Goal: Task Accomplishment & Management: Manage account settings

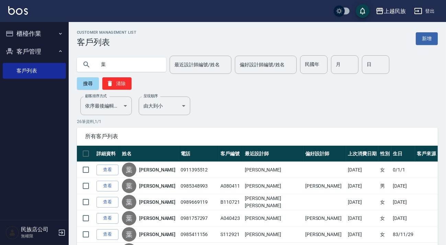
click at [425, 8] on button "登出" at bounding box center [424, 11] width 26 height 13
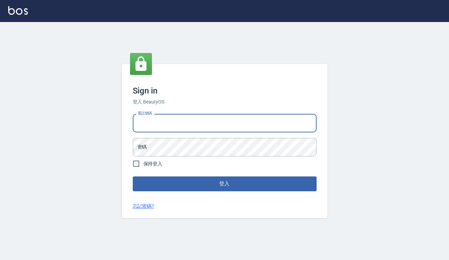
click at [187, 128] on input "電話號碼" at bounding box center [225, 123] width 184 height 19
type input "0938917261"
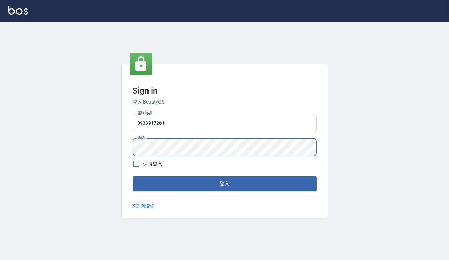
click at [133, 176] on button "登入" at bounding box center [225, 183] width 184 height 14
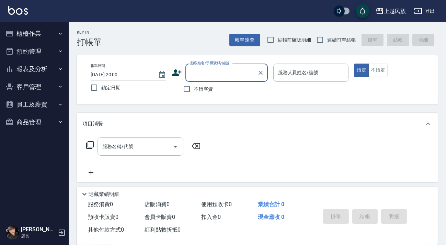
click at [329, 44] on label "連續打單結帳" at bounding box center [334, 40] width 43 height 14
click at [327, 44] on input "連續打單結帳" at bounding box center [320, 40] width 14 height 14
checkbox input "true"
click at [240, 76] on input "顧客姓名/手機號碼/編號" at bounding box center [221, 73] width 66 height 12
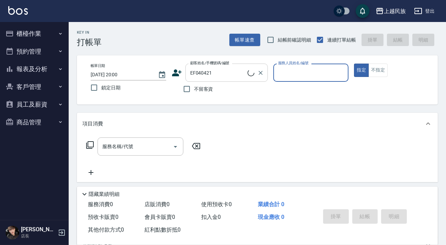
type input "[PERSON_NAME]/0932059147/EF040421"
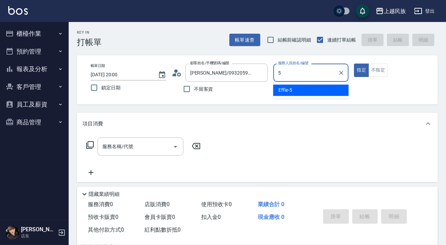
type input "Effie-5"
type button "true"
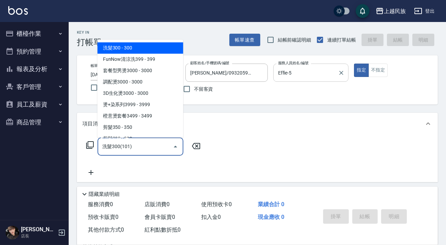
type input "洗髮300(101)"
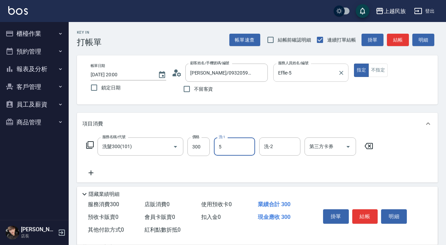
type input "Effie-5"
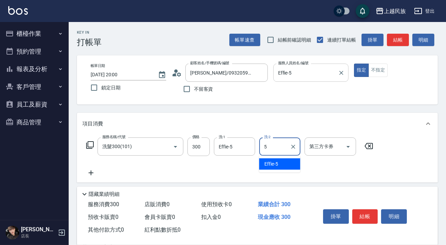
type input "Effie-5"
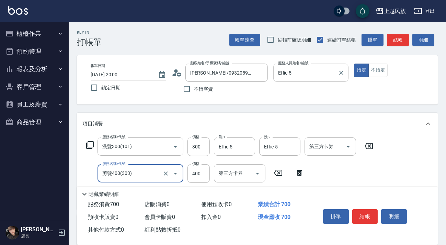
type input "剪髮400(303)"
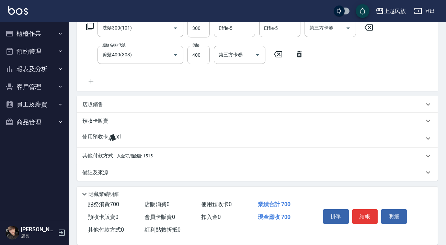
click at [147, 153] on span "入金可用餘額: 1515" at bounding box center [135, 155] width 36 height 5
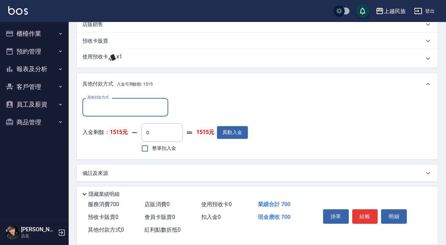
scroll to position [0, 0]
click at [150, 152] on input "整筆扣入金" at bounding box center [145, 148] width 14 height 14
checkbox input "true"
type input "700"
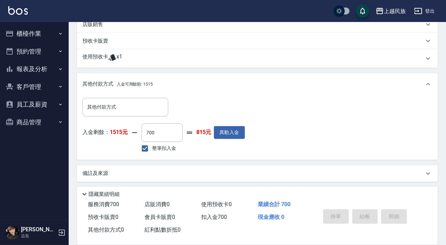
type input "2025/09/26 20:01"
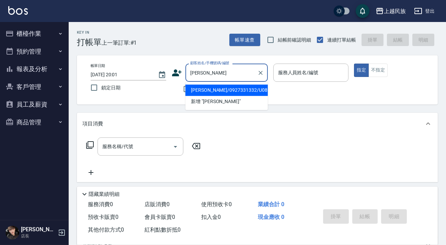
type input "張淯珊/0927331332/U081221"
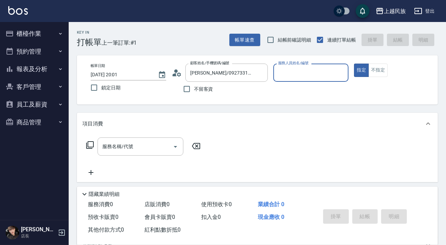
type input "Ula-10"
click at [354, 64] on button "指定" at bounding box center [361, 70] width 15 height 13
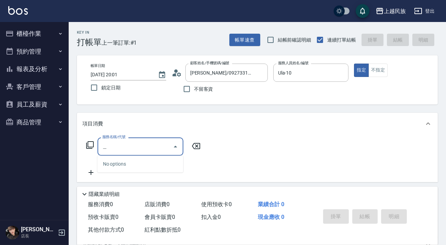
type input "燙"
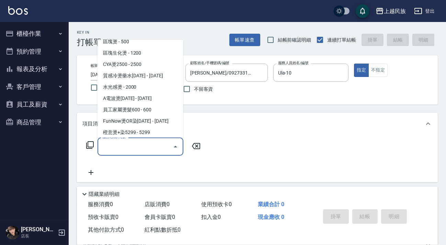
scroll to position [2, 0]
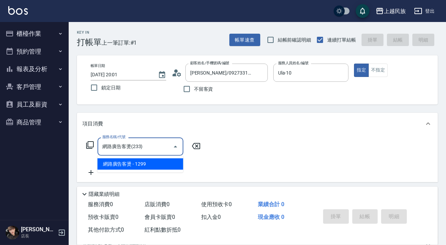
type input "網路廣告客燙(233)"
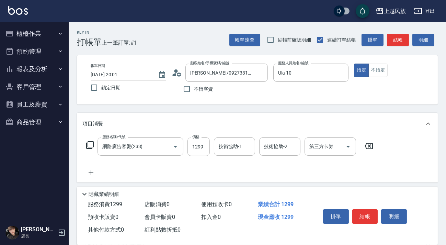
click at [184, 148] on div "服務名稱/代號 網路廣告客燙(233) 服務名稱/代號 價格 1299 價格 技術協助-1 技術協助-1 技術協助-2 技術協助-2 第三方卡券 第三方卡券" at bounding box center [229, 146] width 295 height 19
click at [186, 149] on div "服務名稱/代號 網路廣告客燙(233) 服務名稱/代號 價格 1299 價格 技術協助-1 技術協助-1 技術協助-2 技術協助-2 第三方卡券 第三方卡券" at bounding box center [229, 146] width 295 height 19
type input "1799"
type input "Ula-10"
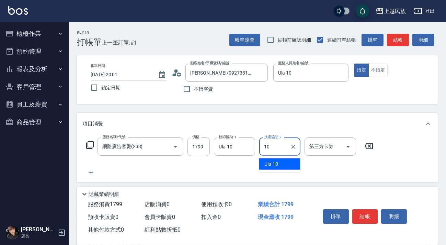
type input "Ula-10"
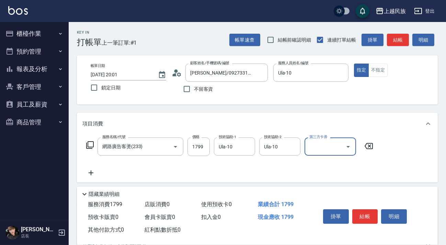
scroll to position [62, 0]
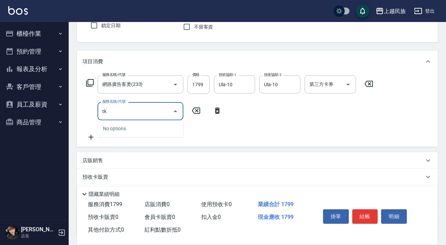
type input "t"
type input "洋甘菊護800(603)"
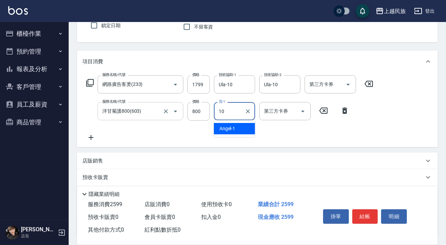
type input "Ula-10"
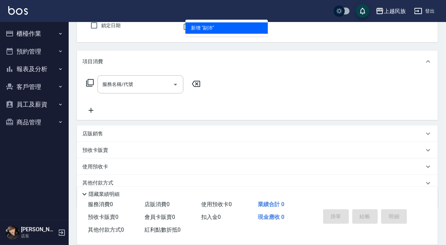
scroll to position [0, 0]
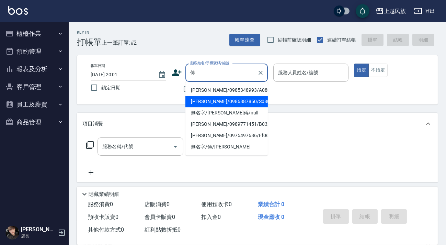
type input "傅珮娍/0986887850/S080822"
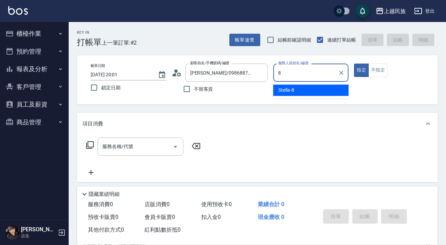
type input "Stella-8"
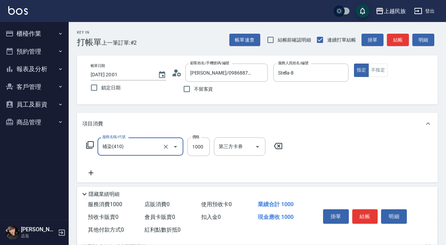
type input "補染(410)"
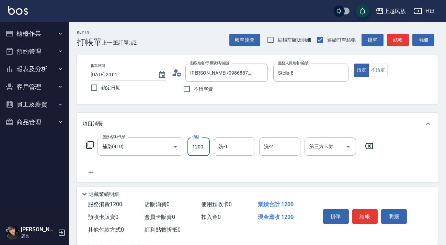
type input "1200"
type input "8"
type input "Stella-8"
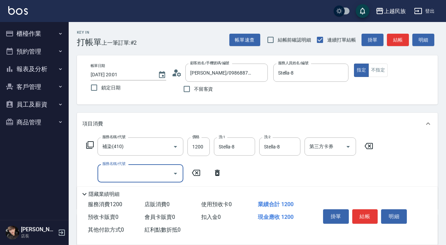
click at [27, 40] on button "櫃檯作業" at bounding box center [34, 34] width 63 height 18
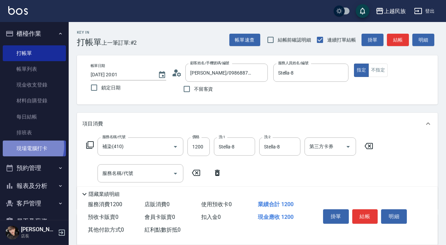
click at [27, 146] on link "現場電腦打卡" at bounding box center [34, 148] width 63 height 16
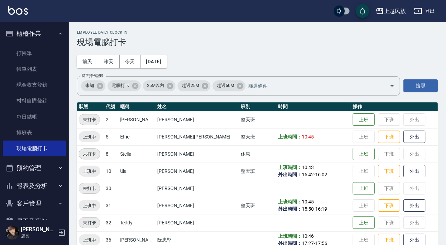
scroll to position [12, 0]
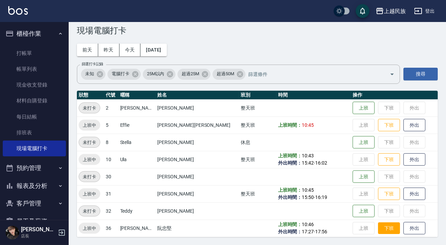
click at [378, 227] on button "下班" at bounding box center [389, 228] width 22 height 12
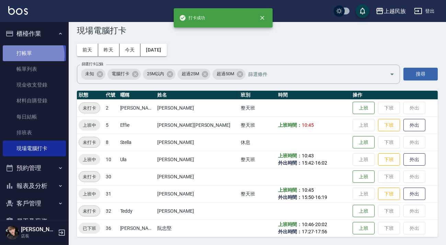
click at [32, 55] on link "打帳單" at bounding box center [34, 53] width 63 height 16
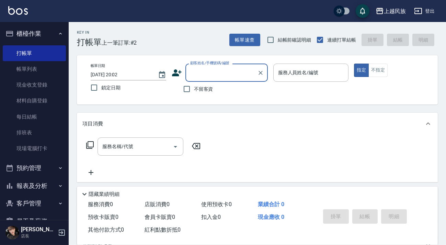
click at [201, 69] on input "顧客姓名/手機號碼/編號" at bounding box center [221, 73] width 66 height 12
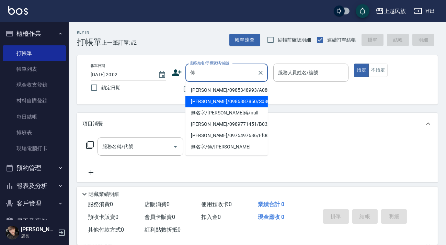
type input "傅珮娍/0986887850/S080822"
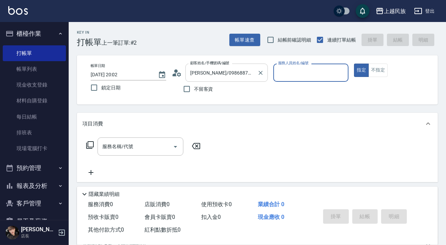
type input "1"
type input "8"
type button "true"
type input "Stella-8"
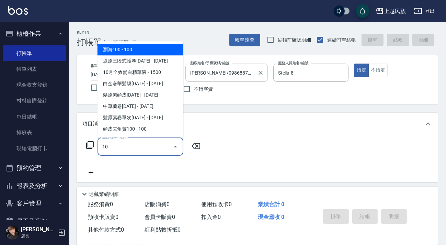
type input "1"
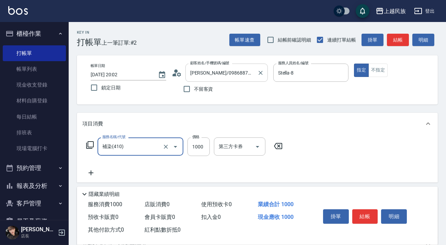
type input "補染(410)"
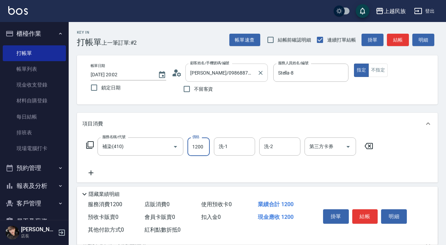
type input "1200"
type input "Stella-8"
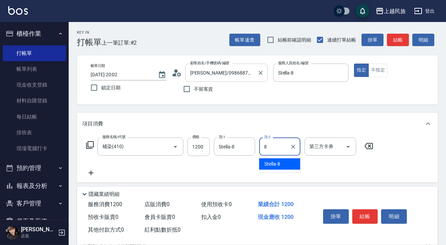
type input "Stella-8"
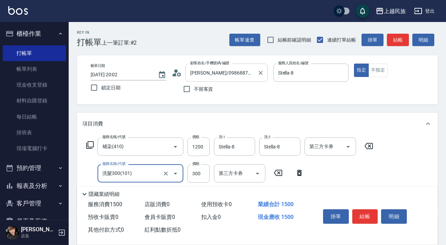
type input "洗髮300(101)"
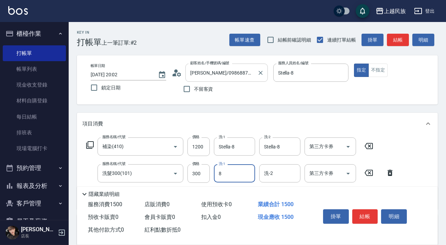
type input "Stella-8"
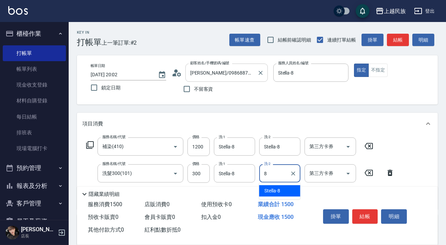
type input "Stella-8"
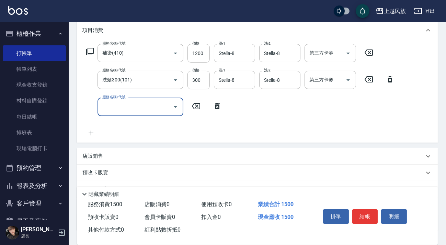
click at [212, 106] on icon at bounding box center [217, 106] width 17 height 8
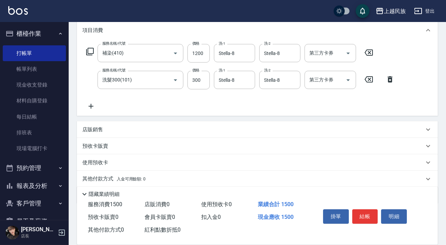
click at [152, 127] on div "店販銷售" at bounding box center [253, 129] width 342 height 7
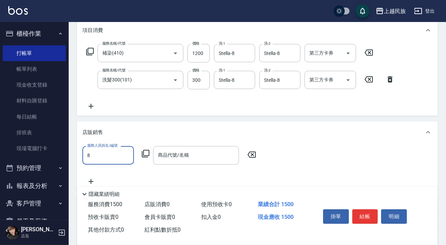
scroll to position [0, 0]
type input "Stella-8"
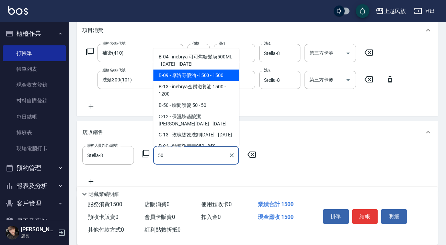
type input "摩洛哥優油 -1500"
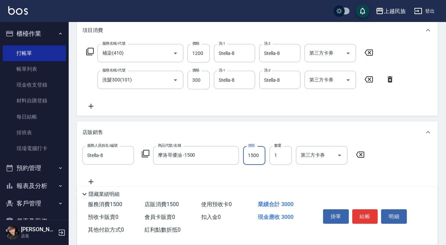
type input "0"
click at [231, 154] on icon "Clear" at bounding box center [232, 155] width 4 height 4
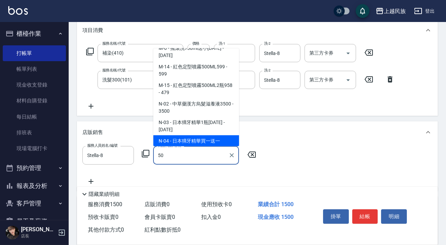
scroll to position [2, 0]
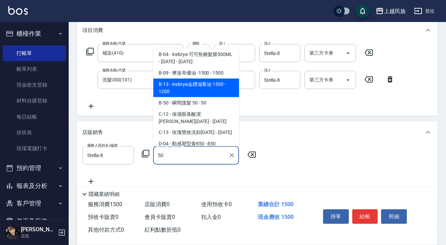
type input "瞬間護髮 50"
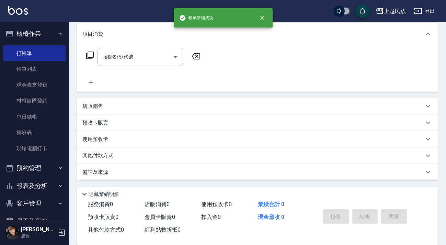
scroll to position [0, 0]
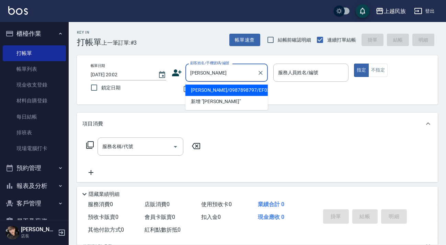
type input "郭郁萱/0987898797/EF030921"
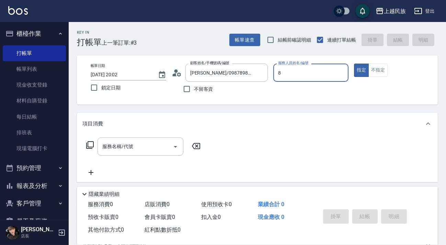
type input "Stella-8"
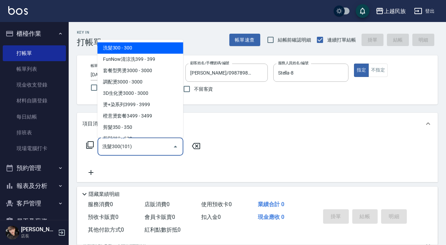
type input "洗髮300(101)"
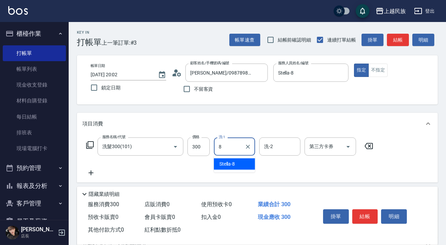
type input "Stella-8"
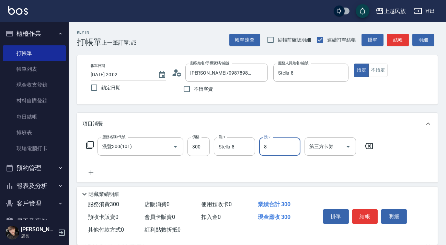
type input "Stella-8"
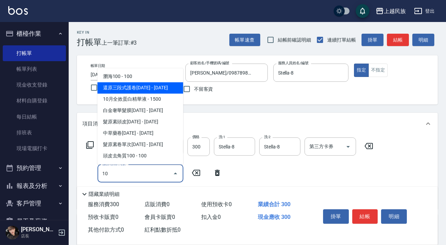
type input "還原三段式護卷1000(613)"
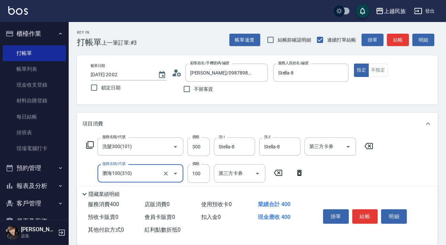
type input "瀏海100(310)"
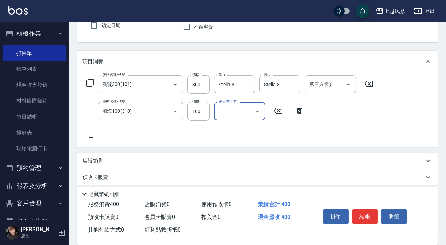
scroll to position [117, 0]
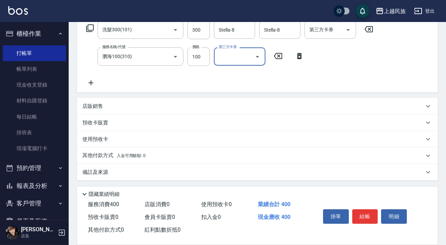
click at [161, 104] on div "店販銷售" at bounding box center [253, 106] width 342 height 7
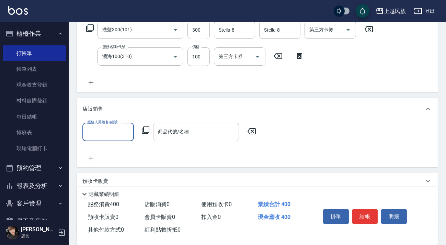
scroll to position [0, 0]
type input "Stella-8"
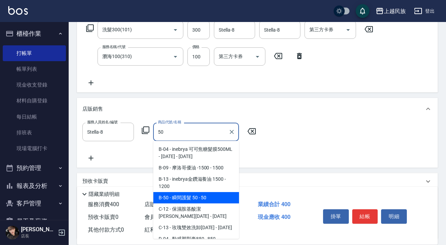
type input "瞬間護髮 50"
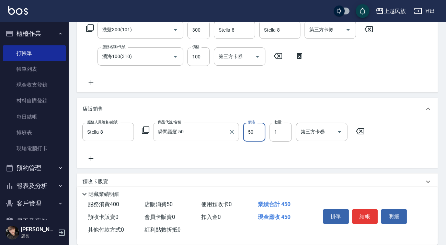
scroll to position [175, 0]
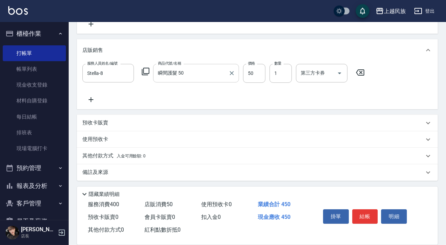
click at [124, 154] on span "入金可用餘額: 0" at bounding box center [131, 155] width 29 height 5
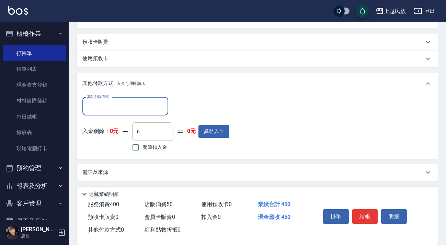
scroll to position [0, 0]
click at [153, 112] on div "其他付款方式" at bounding box center [125, 106] width 86 height 18
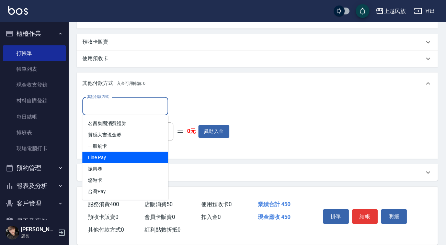
click at [142, 152] on span "Line Pay" at bounding box center [125, 157] width 86 height 11
type input "Line Pay"
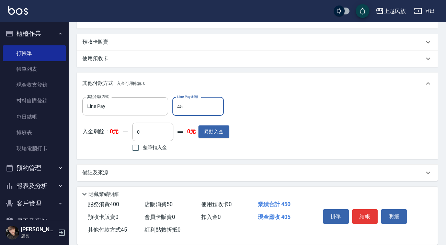
type input "450"
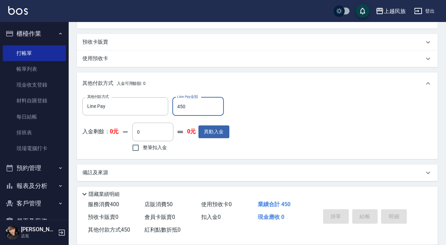
type input "2025/09/26 20:03"
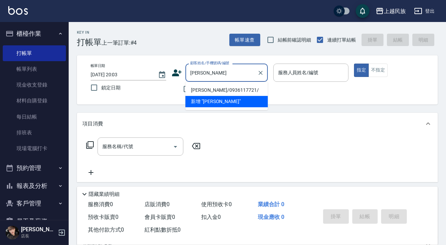
type input "張"
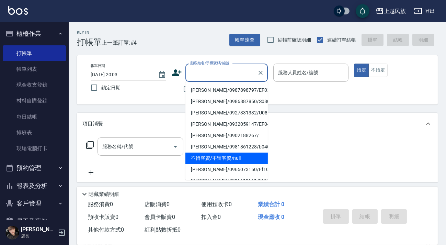
type input "不留客資/不留客資/null"
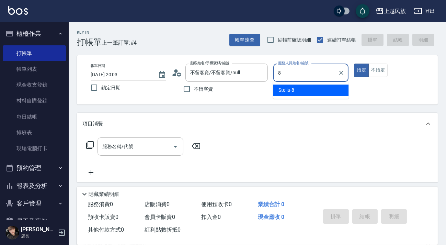
type input "Stella-8"
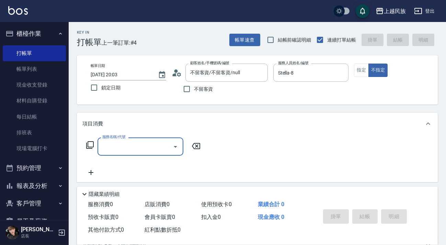
type input "3"
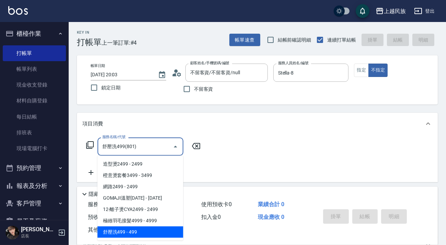
type input "舒壓洗499(801)"
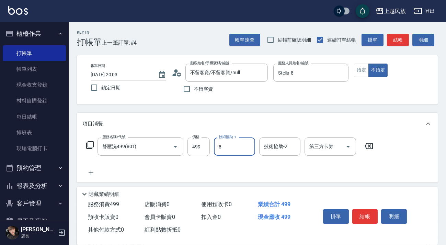
type input "8"
type input "Stella-8"
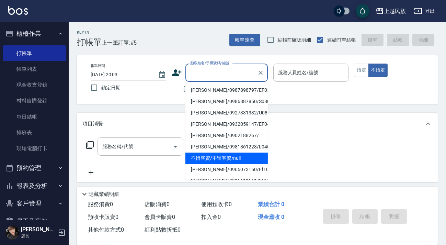
type input "不留客資/不留客資/null"
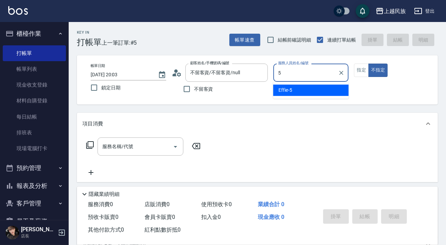
type input "5"
type button "false"
type input "Effie-5"
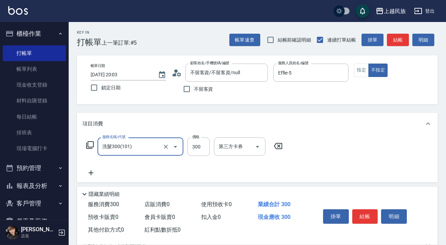
type input "洗髮300(101)"
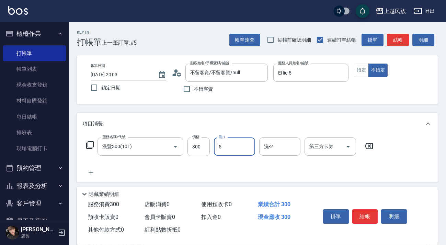
type input "5"
type input "Effie-5"
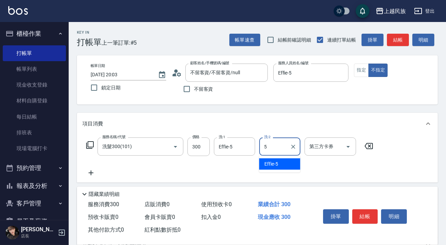
type input "Effie-5"
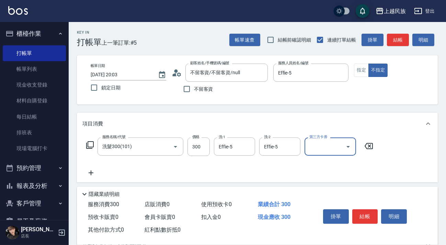
scroll to position [90, 0]
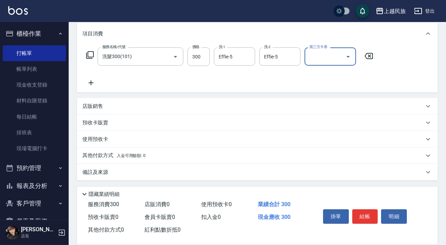
click at [158, 106] on div "店販銷售" at bounding box center [253, 106] width 342 height 7
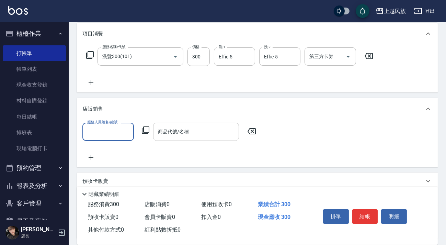
scroll to position [0, 0]
type input "Effie-5"
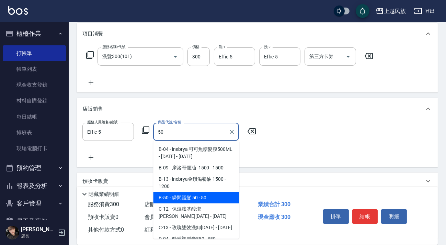
type input "瞬間護髮 50"
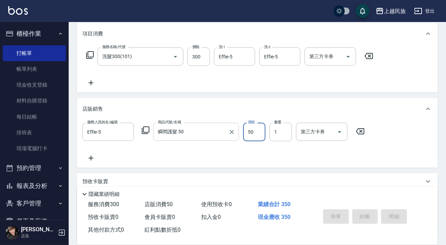
type input "2025/09/26 20:04"
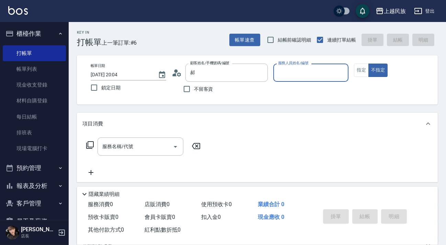
type input "郝婕羽/0958135168/Ef090521"
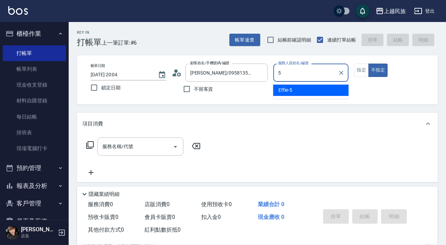
type input "Effie-5"
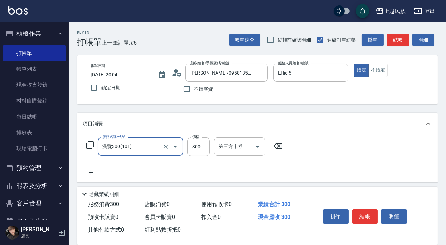
type input "洗髮300(101)"
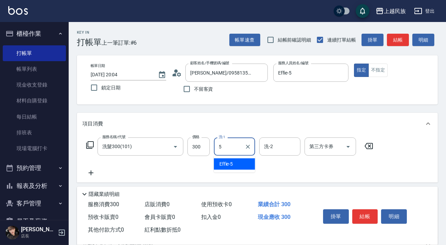
type input "5"
type input "Effie-5"
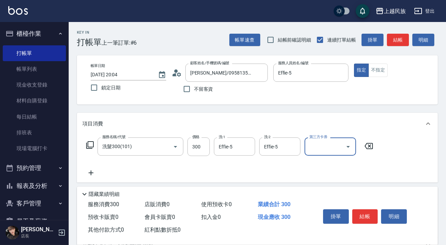
scroll to position [90, 0]
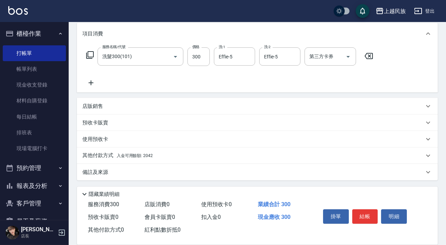
click at [128, 151] on div "其他付款方式 入金可用餘額: 2042" at bounding box center [257, 155] width 361 height 16
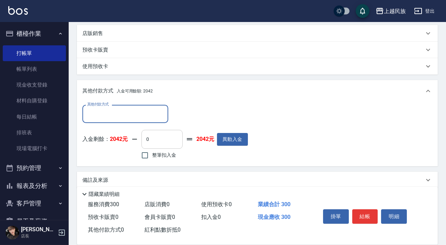
scroll to position [0, 0]
click at [163, 151] on span "整筆扣入金" at bounding box center [164, 154] width 24 height 7
click at [152, 151] on input "整筆扣入金" at bounding box center [145, 155] width 14 height 14
checkbox input "true"
type input "300"
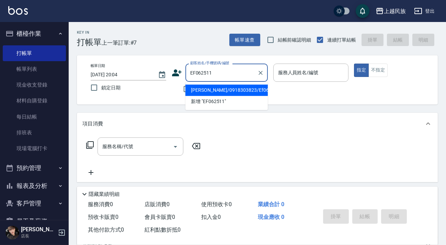
type input "蕭榮德/0918303823/Ef062511"
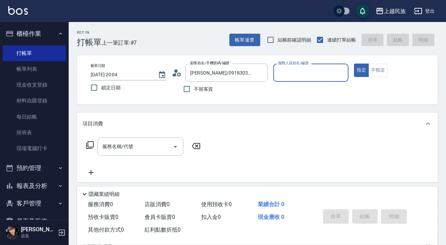
type input "Effie-5"
click at [354, 64] on button "指定" at bounding box center [361, 70] width 15 height 13
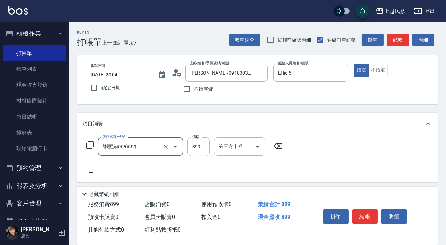
type input "舒壓洗899(802)"
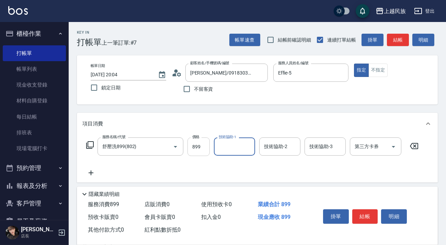
click at [205, 138] on input "899" at bounding box center [198, 146] width 22 height 19
type input "900"
type input "Stella-8"
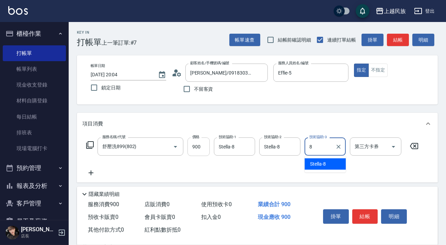
type input "Stella-8"
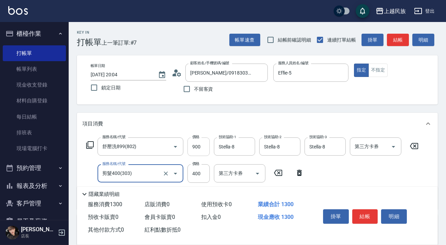
scroll to position [118, 0]
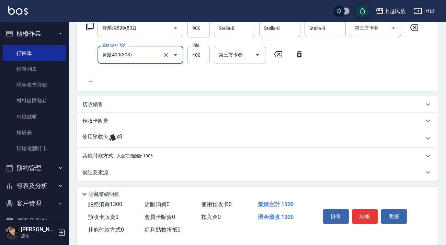
type input "剪髮400(303)"
click at [136, 155] on span "入金可用餘額: 1006" at bounding box center [135, 155] width 36 height 5
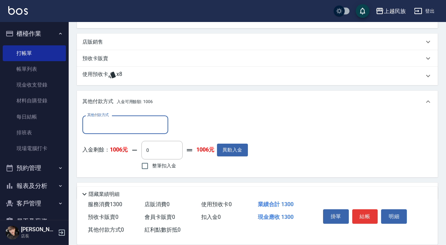
scroll to position [0, 0]
click at [156, 163] on span "整筆扣入金" at bounding box center [164, 165] width 24 height 7
click at [152, 163] on input "整筆扣入金" at bounding box center [145, 166] width 14 height 14
checkbox input "true"
type input "1006"
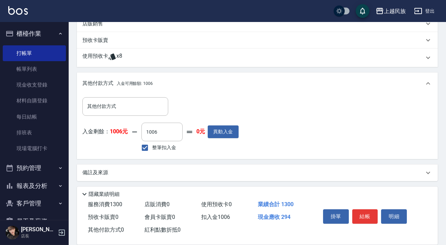
scroll to position [106, 0]
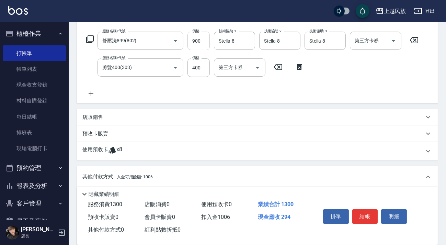
click at [203, 40] on input "900" at bounding box center [198, 41] width 22 height 19
type input "89"
type input "0"
type input "400"
click at [202, 44] on input "900" at bounding box center [198, 41] width 22 height 19
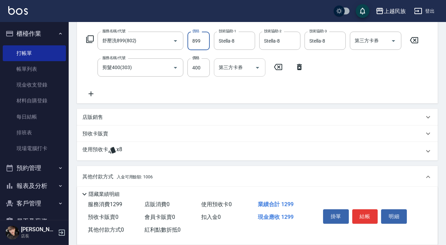
scroll to position [199, 0]
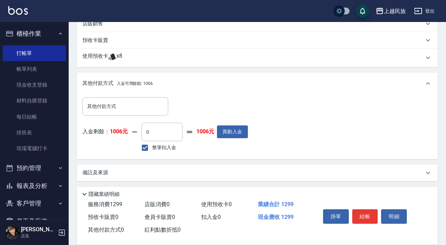
type input "899"
click at [165, 146] on span "整筆扣入金" at bounding box center [164, 147] width 24 height 7
click at [152, 146] on input "整筆扣入金" at bounding box center [145, 147] width 14 height 14
click at [165, 146] on span "整筆扣入金" at bounding box center [164, 147] width 24 height 7
click at [152, 146] on input "整筆扣入金" at bounding box center [145, 147] width 14 height 14
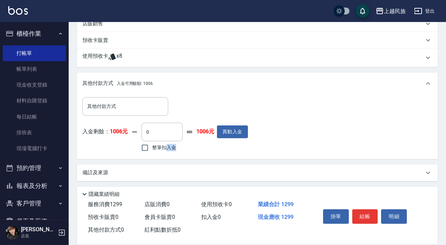
checkbox input "true"
type input "1006"
click at [301, 119] on div "其他付款方式 其他付款方式 入金剩餘： 1006元 1006 ​ 整筆扣入金 0元 異動入金" at bounding box center [257, 125] width 350 height 56
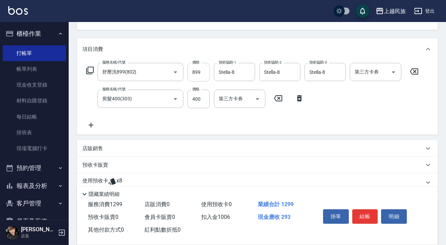
click at [202, 68] on input "899" at bounding box center [198, 72] width 22 height 19
type input "9"
type input "0"
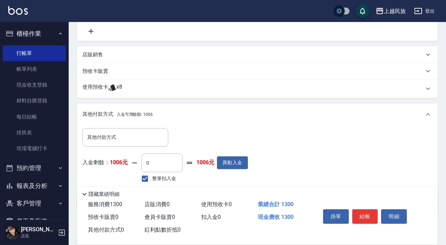
type input "900"
click at [160, 176] on span "整筆扣入金" at bounding box center [164, 178] width 24 height 7
click at [152, 176] on input "整筆扣入金" at bounding box center [145, 178] width 14 height 14
click at [160, 176] on span "整筆扣入金" at bounding box center [164, 178] width 24 height 7
click at [152, 176] on input "整筆扣入金" at bounding box center [145, 178] width 14 height 14
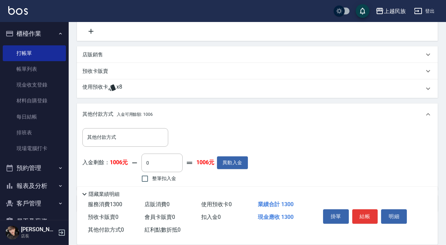
checkbox input "true"
type input "1006"
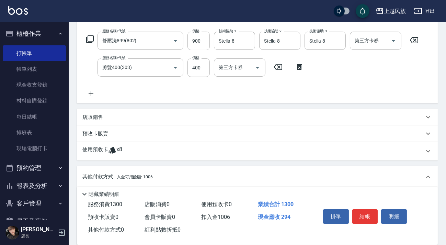
scroll to position [199, 0]
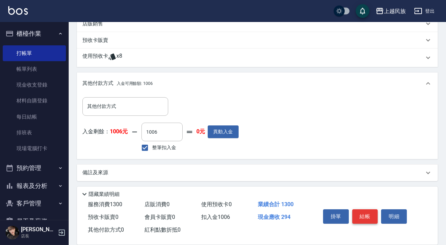
click at [364, 215] on button "結帳" at bounding box center [365, 216] width 26 height 14
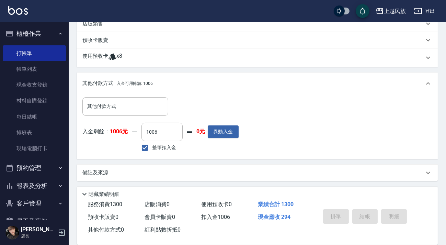
type input "2025/09/26 20:07"
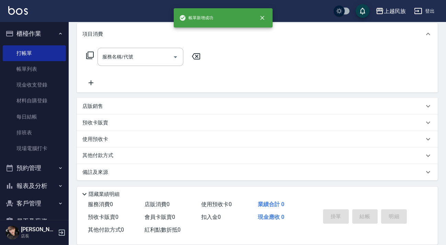
scroll to position [0, 0]
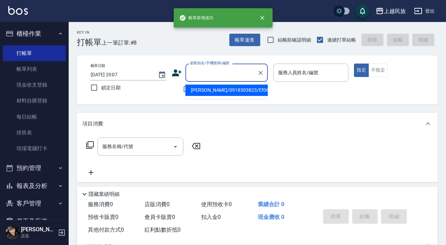
type input "蕭榮德/0918303823/Ef062511"
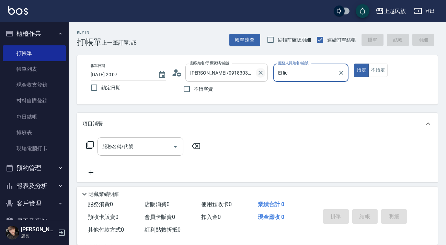
click at [261, 69] on icon "Clear" at bounding box center [260, 72] width 7 height 7
type input "Effie-"
type input "Effie-5"
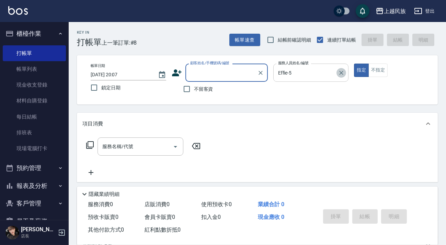
drag, startPoint x: 342, startPoint y: 70, endPoint x: 321, endPoint y: 70, distance: 20.9
click at [342, 70] on icon "Clear" at bounding box center [341, 72] width 7 height 7
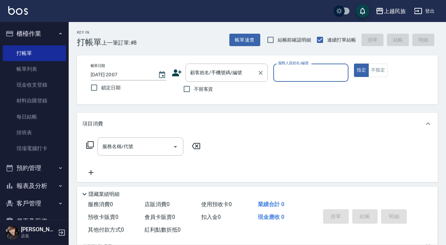
click at [240, 66] on div "顧客姓名/手機號碼/編號" at bounding box center [226, 73] width 82 height 18
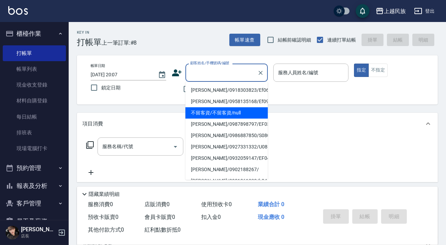
click at [220, 114] on li "不留客資/不留客資/null" at bounding box center [226, 112] width 82 height 11
type input "不留客資/不留客資/null"
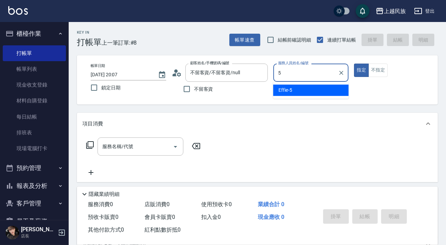
type input "Effie-5"
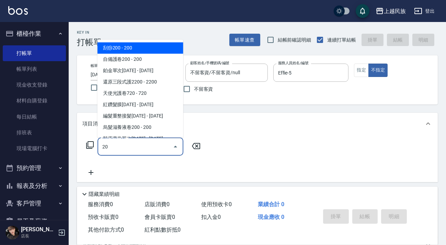
type input "2"
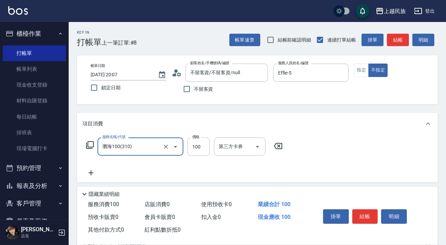
type input "瀏海100(310)"
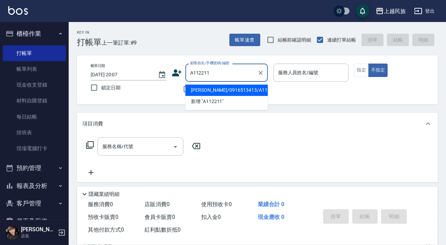
type input "葉泊煒/0916513413/A112211"
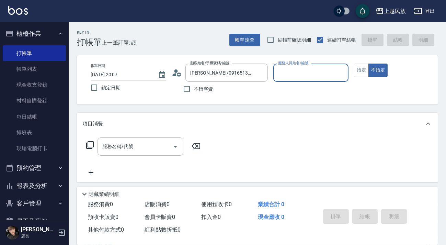
type input "Alan-2"
click at [368, 64] on button "不指定" at bounding box center [377, 70] width 19 height 13
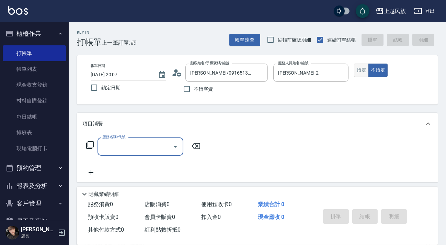
click at [361, 72] on button "指定" at bounding box center [361, 70] width 15 height 13
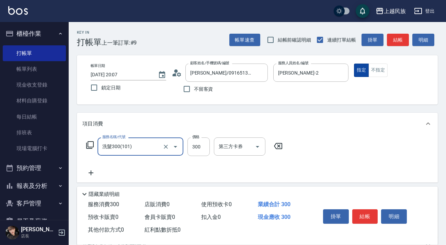
type input "洗髮300(101)"
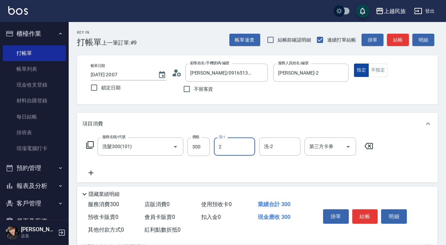
type input "Alan-2"
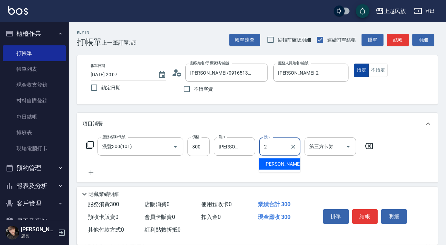
type input "Alan-2"
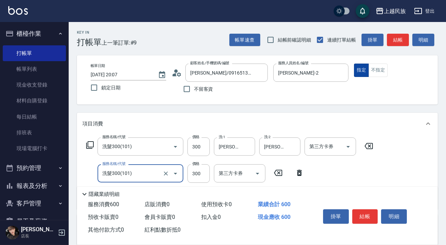
type input "洗髮300(101)"
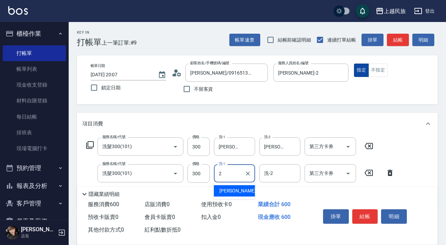
type input "Alan-2"
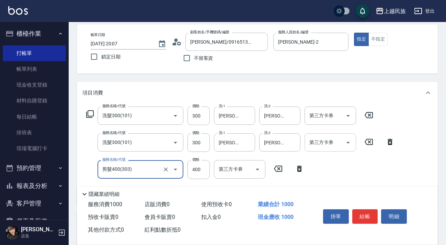
scroll to position [62, 0]
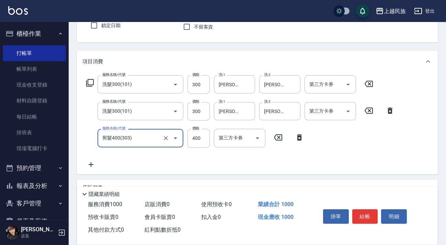
type input "剪髮400(303)"
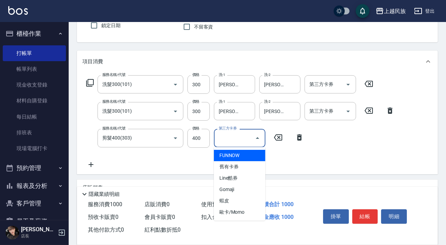
type input "FUNNOW"
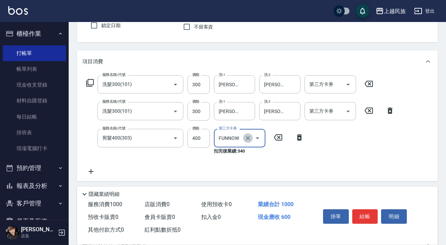
click at [250, 137] on icon "Clear" at bounding box center [247, 138] width 7 height 7
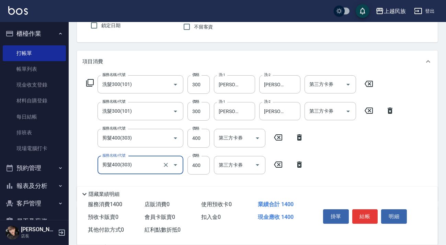
type input "剪髮400(303)"
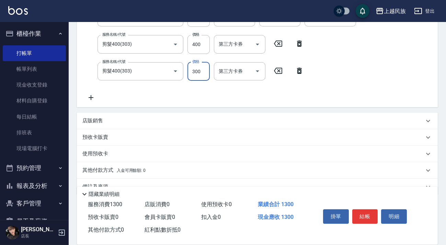
scroll to position [170, 0]
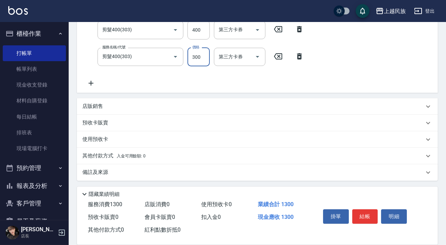
type input "300"
click at [155, 153] on div "其他付款方式 入金可用餘額: 0" at bounding box center [253, 156] width 342 height 8
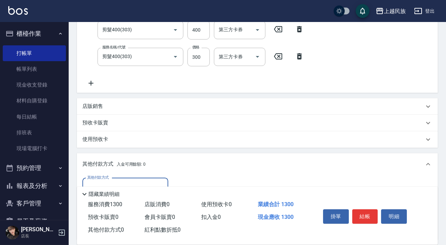
scroll to position [0, 0]
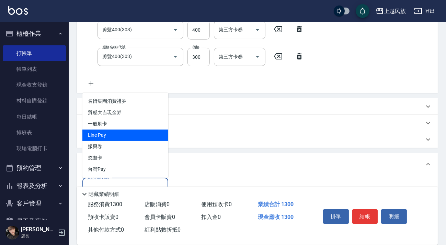
type input "Line Pay"
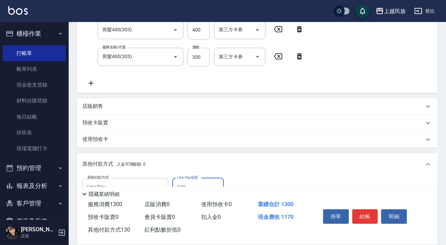
type input "1300"
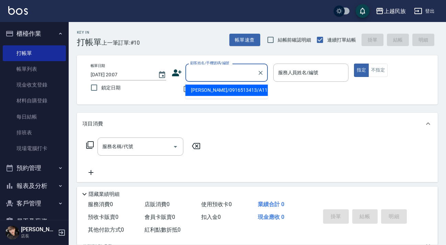
type input "3"
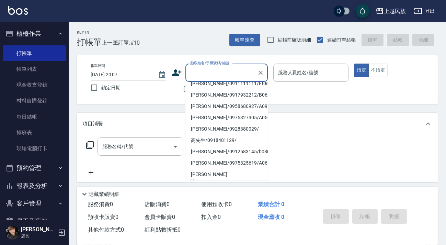
scroll to position [2, 0]
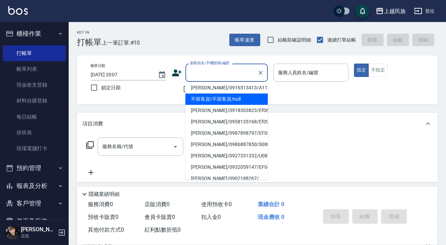
type input "不留客資/不留客資/null"
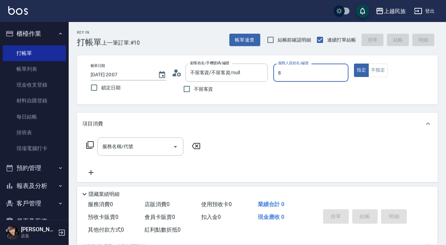
type input "Stella-8"
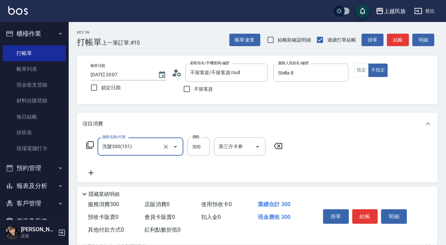
type input "洗髮300(101)"
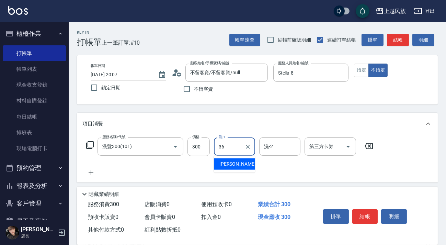
type input "忠堅-36"
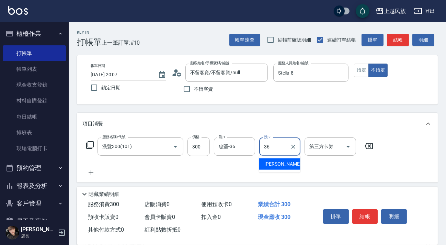
type input "忠堅-36"
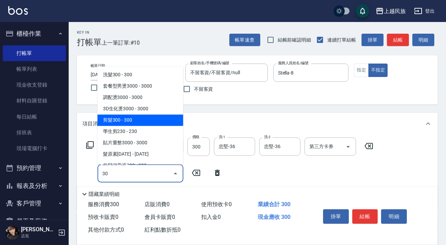
type input "剪髮300(305)"
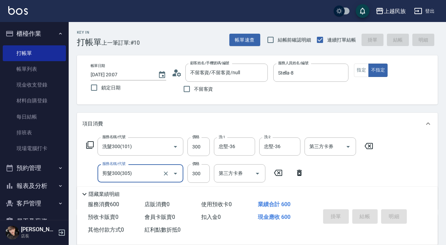
type input "2025/09/26 20:08"
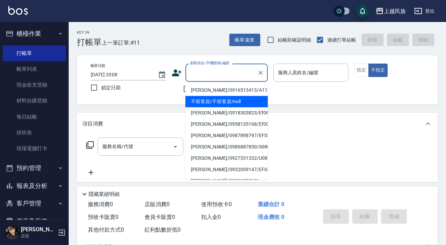
type input "不留客資/不留客資/null"
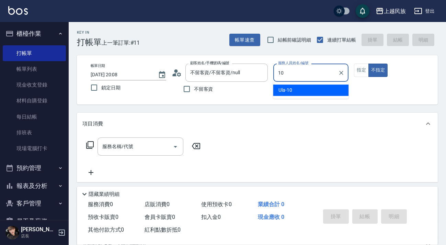
type input "Ula-10"
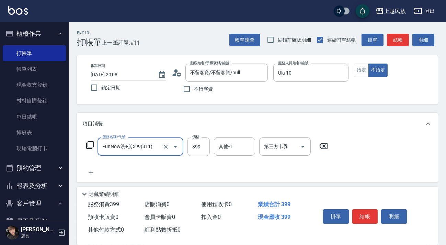
type input "FunNow洗+剪399(311)"
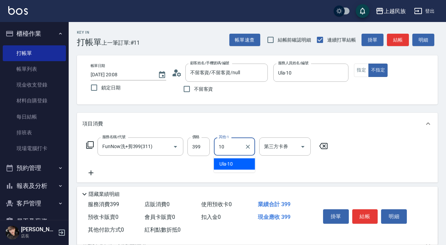
type input "Ula-10"
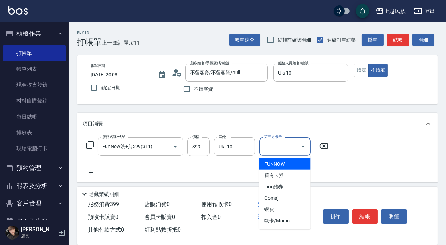
type input "FUNNOW"
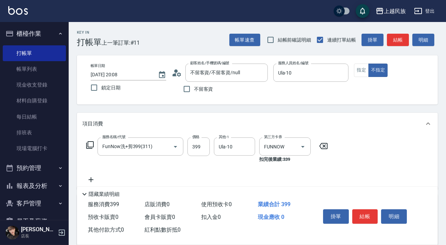
click at [371, 156] on div "服務名稱/代號 FunNow洗+剪399(311) 服務名稱/代號 價格 399 價格 其他-1 Ula-10 其他-1 第三方卡券 FUNNOW 第三方卡券…" at bounding box center [257, 162] width 361 height 55
click at [364, 206] on div "掛單 結帳 明細" at bounding box center [365, 217] width 90 height 22
click at [364, 210] on button "結帳" at bounding box center [365, 216] width 26 height 14
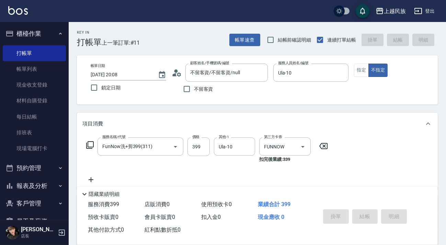
type input "2025/09/26 20:09"
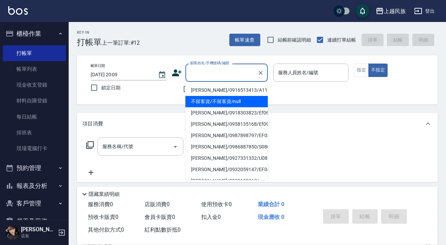
type input "不留客資/不留客資/null"
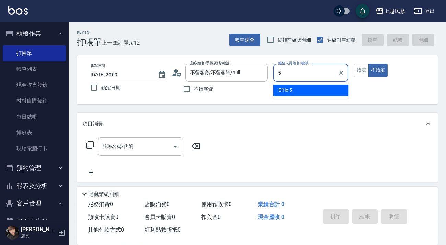
type input "Effie-5"
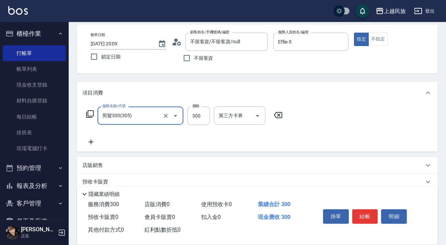
scroll to position [90, 0]
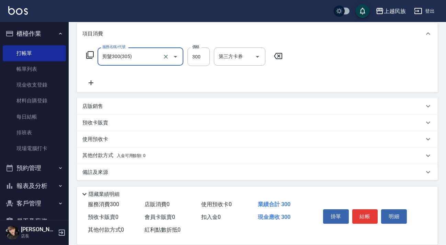
type input "剪髮300(305)"
click at [123, 152] on p "其他付款方式 入金可用餘額: 0" at bounding box center [113, 156] width 63 height 8
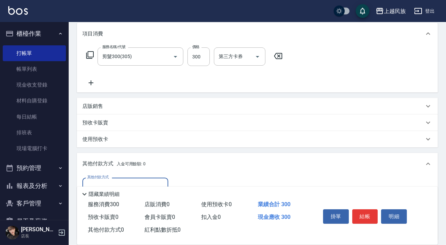
scroll to position [152, 0]
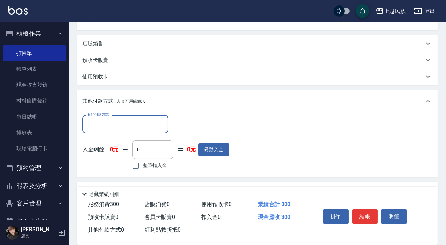
click at [145, 130] on input "其他付款方式" at bounding box center [125, 124] width 80 height 12
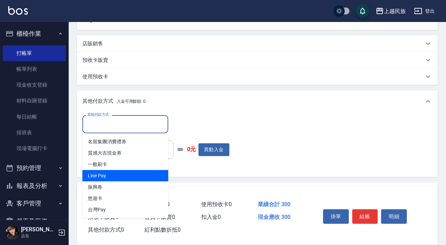
click at [125, 173] on span "Line Pay" at bounding box center [125, 175] width 86 height 11
type input "Line Pay"
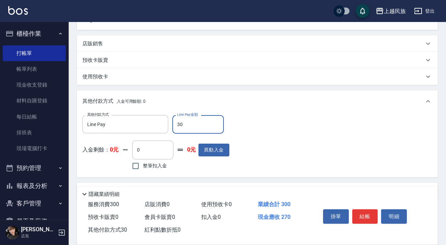
type input "300"
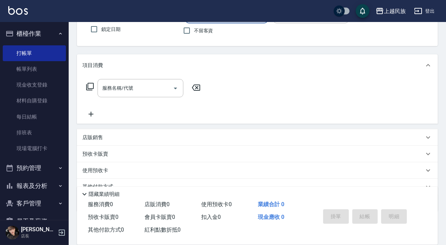
scroll to position [0, 0]
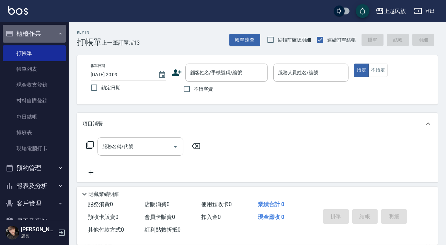
click at [42, 36] on button "櫃檯作業" at bounding box center [34, 34] width 63 height 18
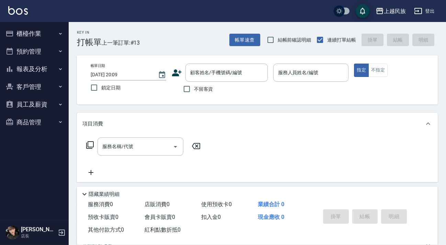
click at [38, 71] on button "報表及分析" at bounding box center [34, 69] width 63 height 18
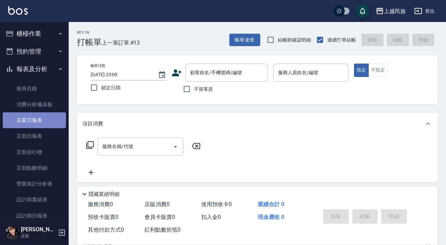
click at [43, 120] on link "店家日報表" at bounding box center [34, 120] width 63 height 16
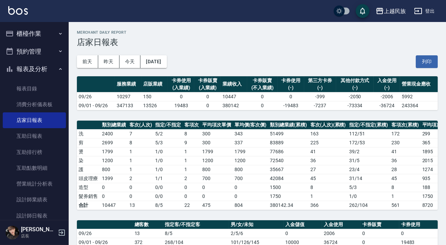
scroll to position [187, 0]
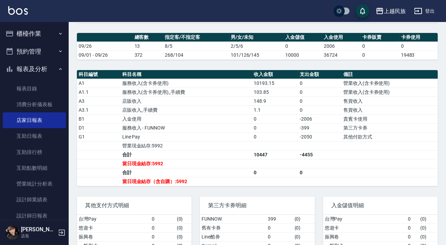
click at [58, 34] on icon "button" at bounding box center [60, 33] width 5 height 5
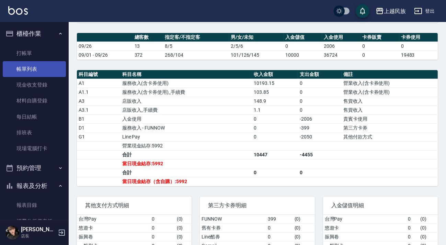
click at [54, 69] on link "帳單列表" at bounding box center [34, 69] width 63 height 16
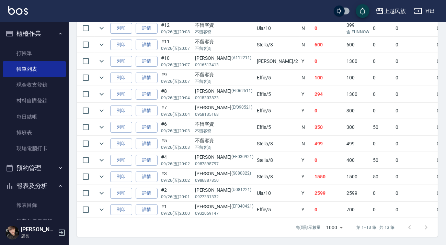
scroll to position [197, 0]
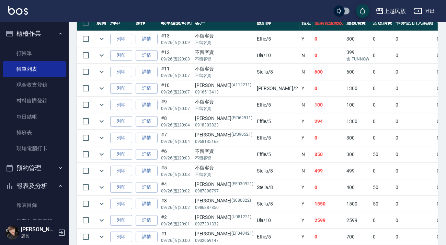
click at [45, 41] on button "櫃檯作業" at bounding box center [34, 34] width 63 height 18
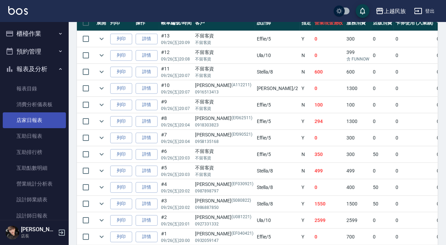
click at [39, 118] on link "店家日報表" at bounding box center [34, 120] width 63 height 16
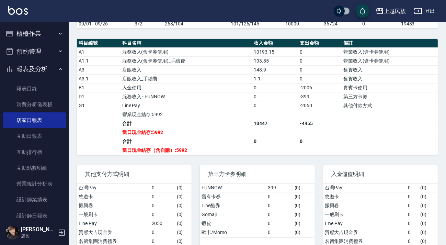
scroll to position [240, 0]
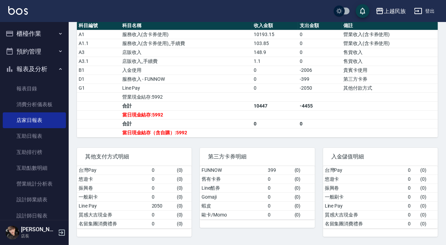
click at [37, 39] on button "櫃檯作業" at bounding box center [34, 34] width 63 height 18
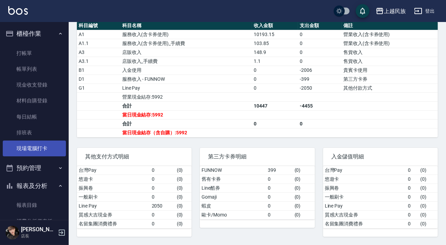
click at [38, 145] on link "現場電腦打卡" at bounding box center [34, 148] width 63 height 16
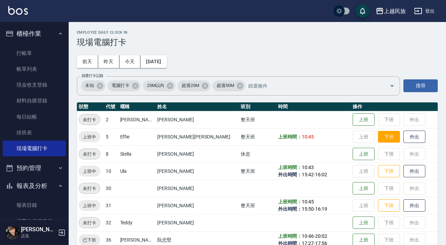
click at [378, 138] on button "下班" at bounding box center [389, 137] width 22 height 12
click at [366, 151] on td "上班 下班 外出" at bounding box center [394, 153] width 87 height 17
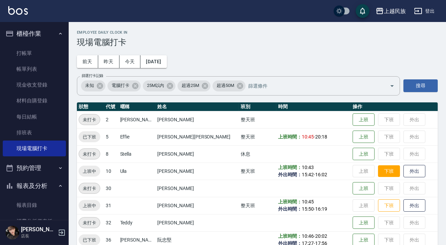
click at [378, 169] on button "下班" at bounding box center [389, 171] width 22 height 12
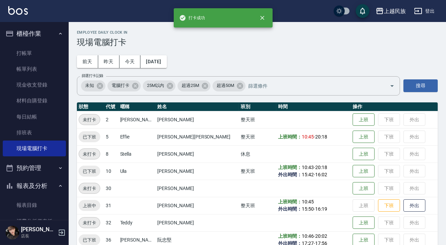
click at [370, 156] on td "上班 下班 外出" at bounding box center [394, 153] width 87 height 17
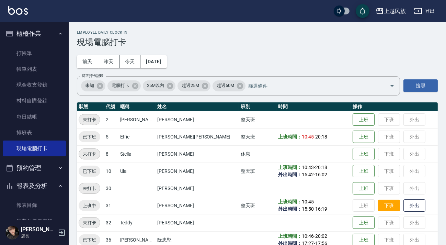
click at [378, 206] on button "下班" at bounding box center [389, 205] width 22 height 12
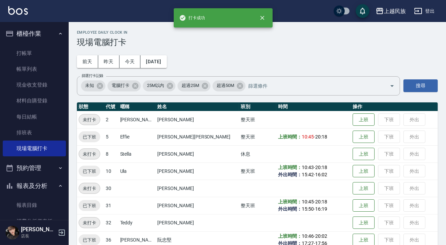
click at [375, 187] on td "上班 下班 外出" at bounding box center [394, 188] width 87 height 17
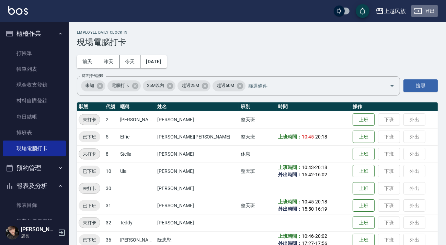
click at [434, 7] on button "登出" at bounding box center [424, 11] width 26 height 13
